Goal: Task Accomplishment & Management: Manage account settings

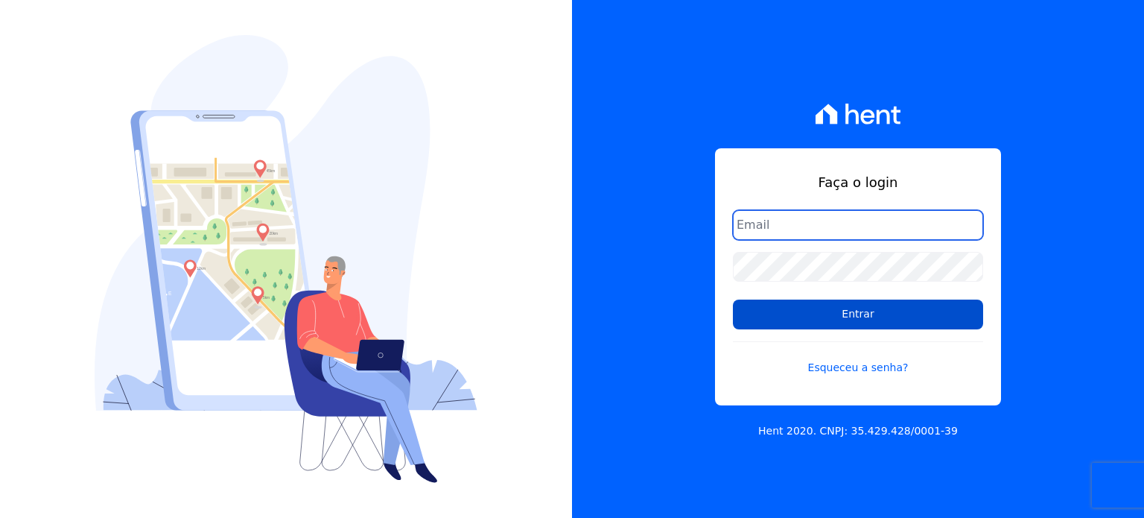
type input "[EMAIL_ADDRESS][DOMAIN_NAME]"
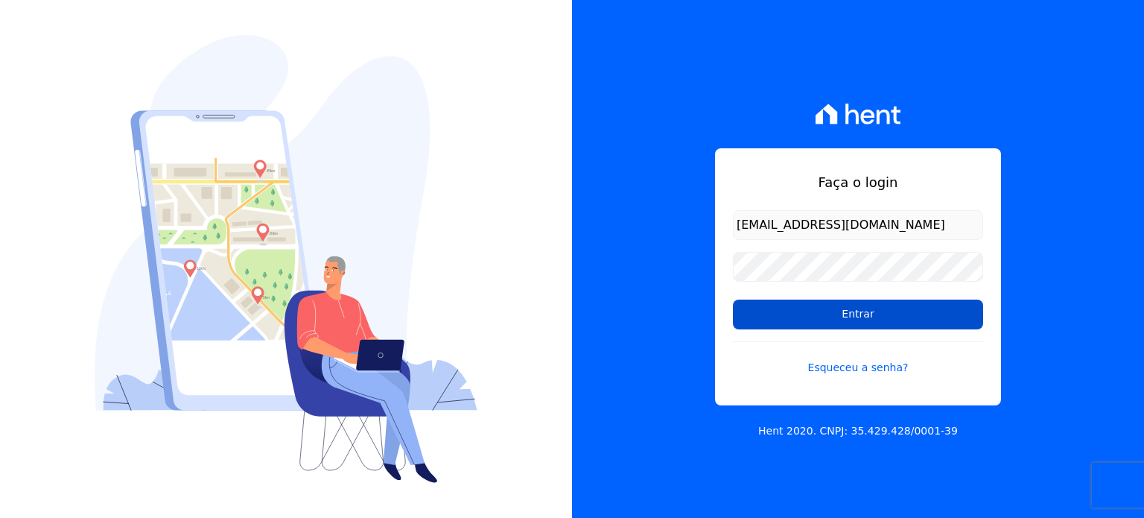
click at [852, 308] on input "Entrar" at bounding box center [858, 314] width 250 height 30
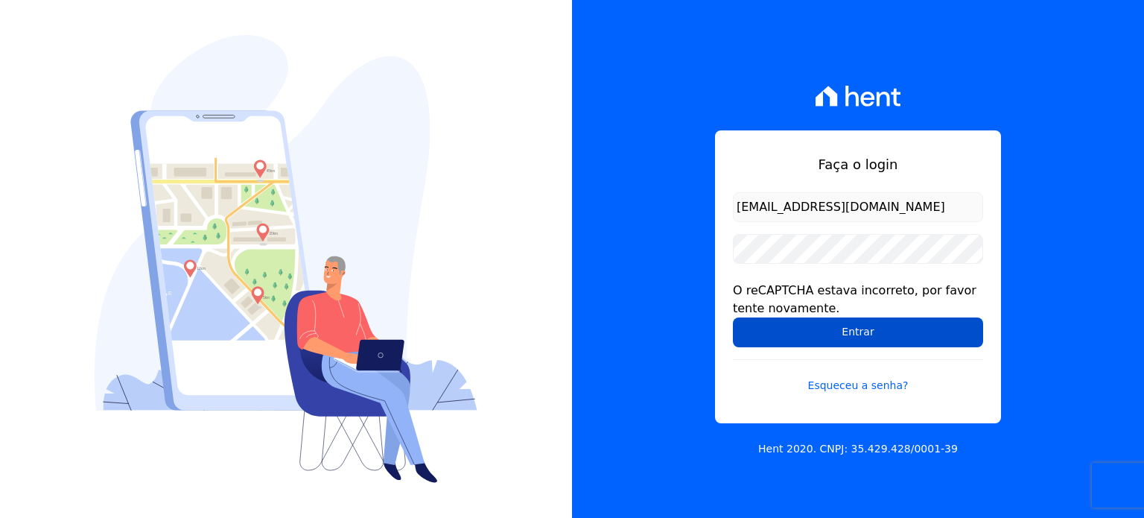
click at [763, 337] on input "Entrar" at bounding box center [858, 332] width 250 height 30
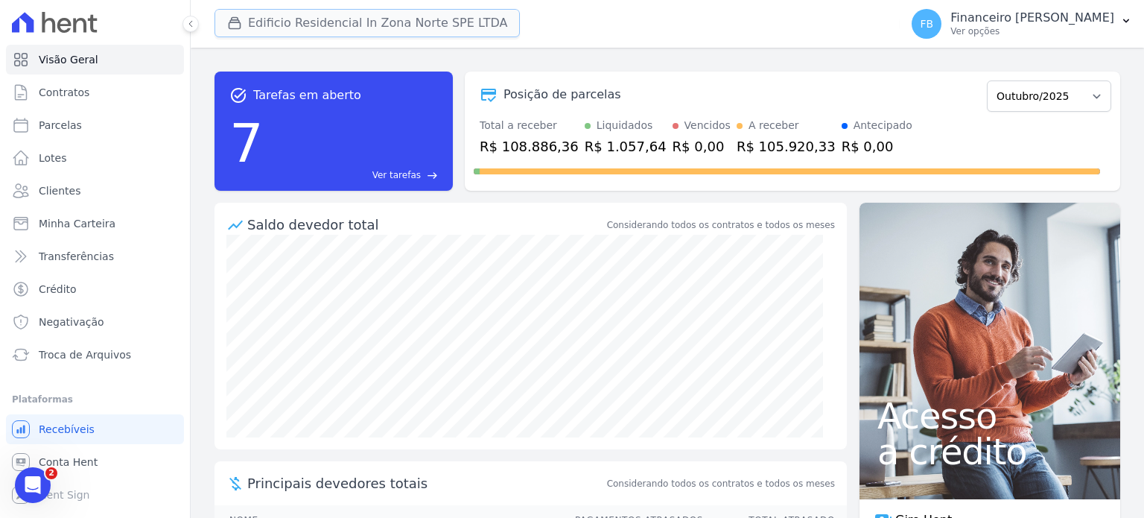
click at [456, 29] on button "Edificio Residencial In Zona Norte SPE LTDA" at bounding box center [367, 23] width 305 height 28
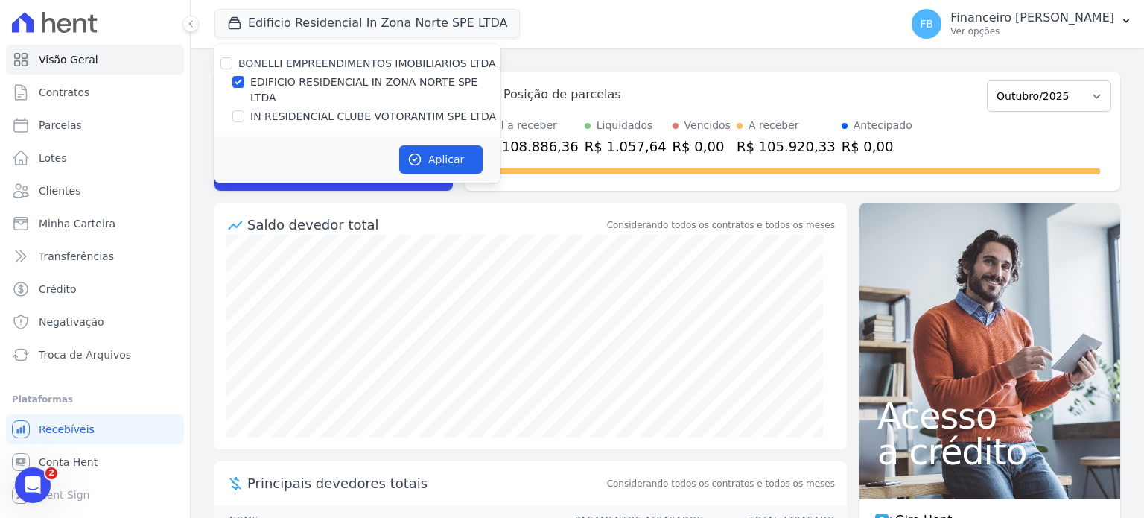
click at [445, 80] on label "EDIFICIO RESIDENCIAL IN ZONA NORTE SPE LTDA" at bounding box center [375, 89] width 250 height 31
click at [244, 80] on input "EDIFICIO RESIDENCIAL IN ZONA NORTE SPE LTDA" at bounding box center [238, 82] width 12 height 12
checkbox input "false"
click at [441, 109] on label "IN RESIDENCIAL CLUBE VOTORANTIM SPE LTDA" at bounding box center [373, 117] width 246 height 16
click at [244, 110] on input "IN RESIDENCIAL CLUBE VOTORANTIM SPE LTDA" at bounding box center [238, 116] width 12 height 12
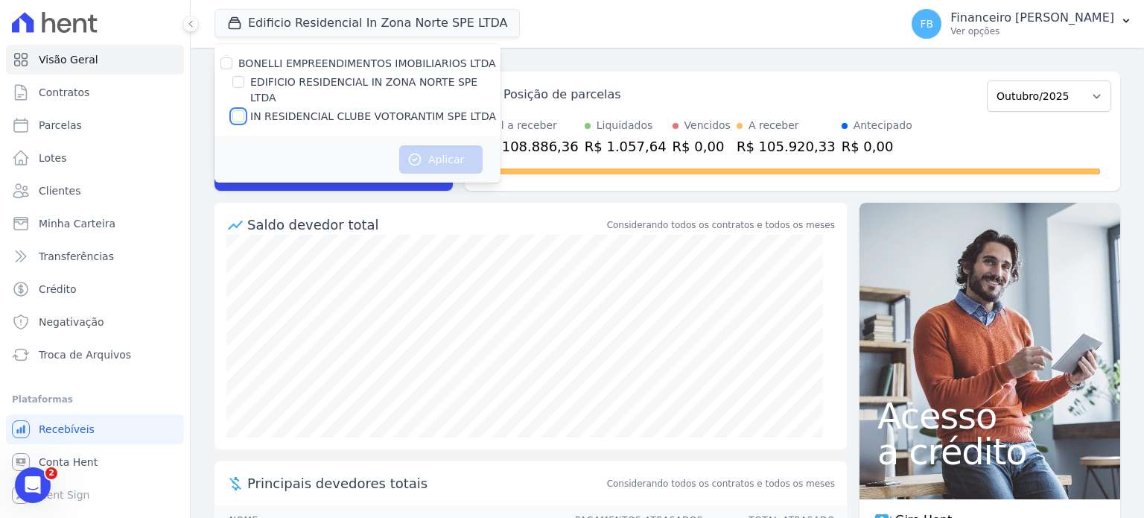
checkbox input "true"
click at [435, 145] on button "Aplicar" at bounding box center [440, 159] width 83 height 28
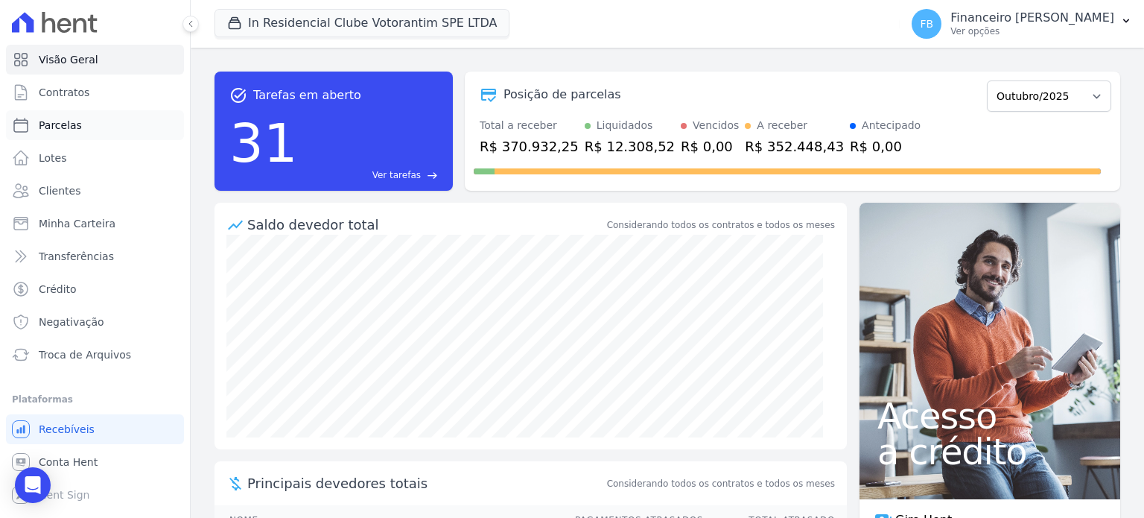
click at [77, 130] on link "Parcelas" at bounding box center [95, 125] width 178 height 30
select select
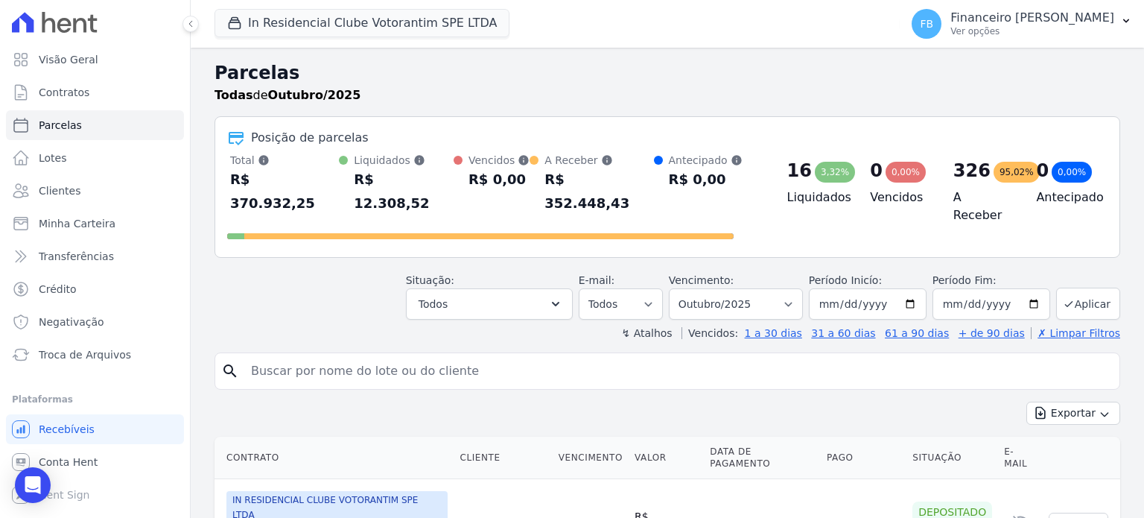
click at [325, 356] on input "search" at bounding box center [678, 371] width 872 height 30
type input "jessica"
select select
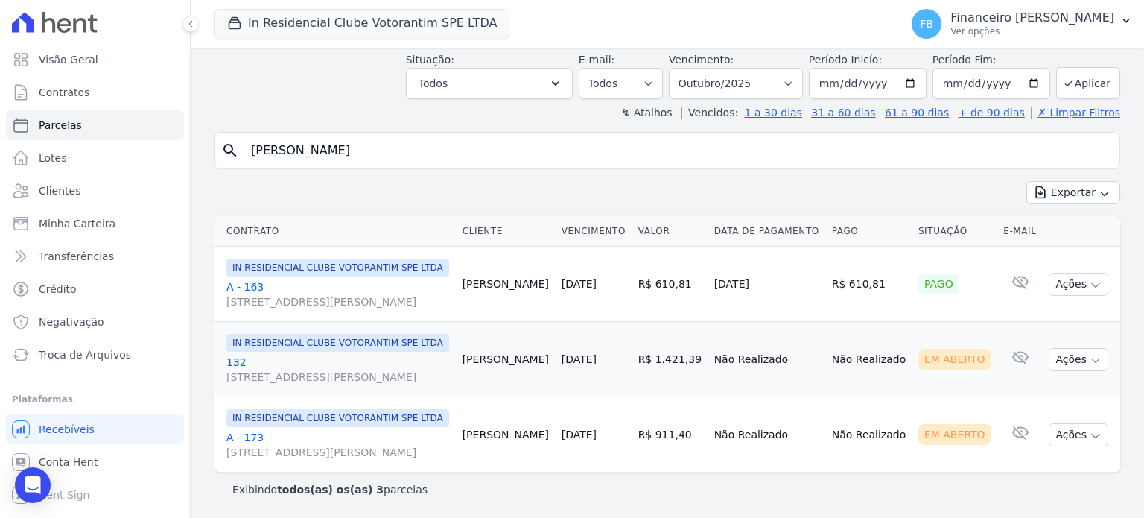
scroll to position [125, 0]
click at [232, 355] on link "132 Avenida Antônio Carlos Comitre, 1328, sala B, Parque Campolim" at bounding box center [338, 370] width 224 height 30
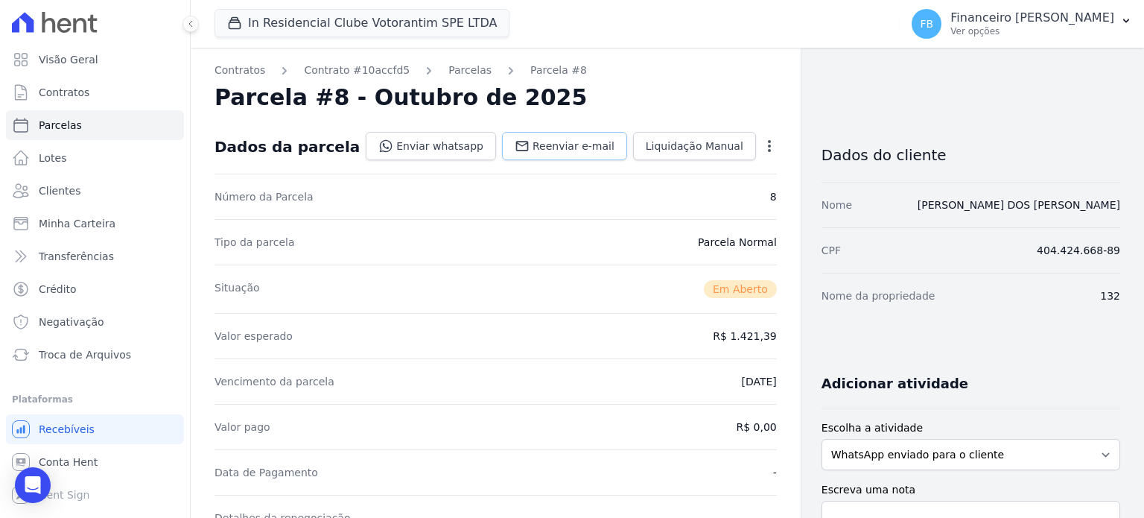
click at [539, 142] on span "Reenviar e-mail" at bounding box center [574, 146] width 82 height 15
click at [369, 67] on link "Contrato #10accfd5" at bounding box center [357, 71] width 106 height 16
